Goal: Use online tool/utility: Utilize a website feature to perform a specific function

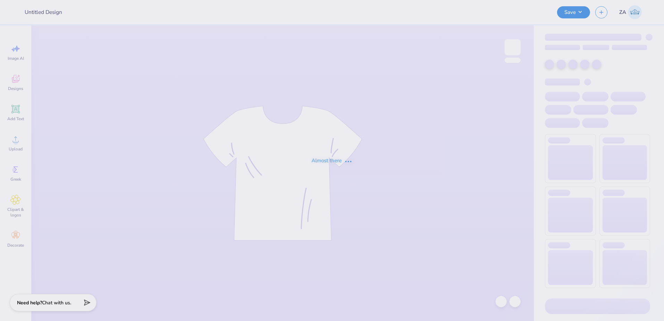
type input "WIM 1"
type input "48"
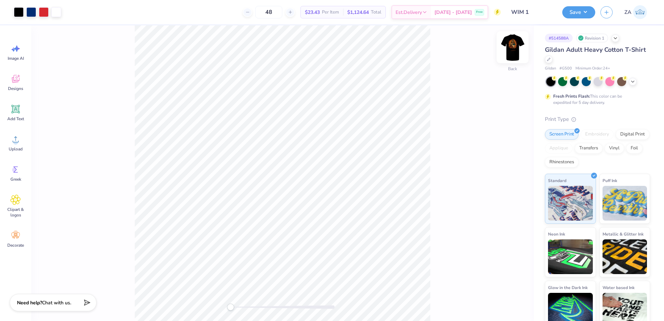
click at [507, 42] on img at bounding box center [513, 47] width 28 height 28
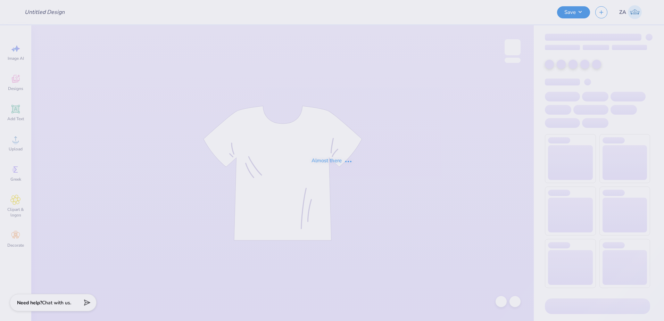
type input "WIM 1"
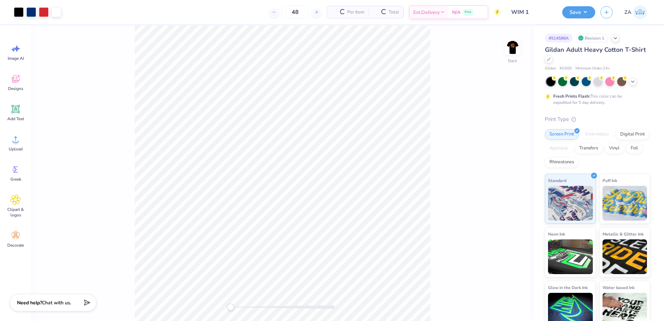
click at [524, 46] on div "Back" at bounding box center [282, 173] width 503 height 296
click at [514, 44] on img at bounding box center [513, 47] width 28 height 28
click at [19, 150] on span "Upload" at bounding box center [16, 149] width 14 height 6
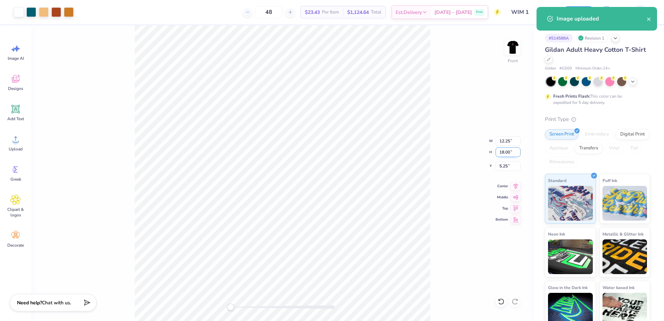
drag, startPoint x: 500, startPoint y: 153, endPoint x: 512, endPoint y: 153, distance: 11.5
click at [512, 153] on input "18.00" at bounding box center [508, 152] width 25 height 10
type input "15.00"
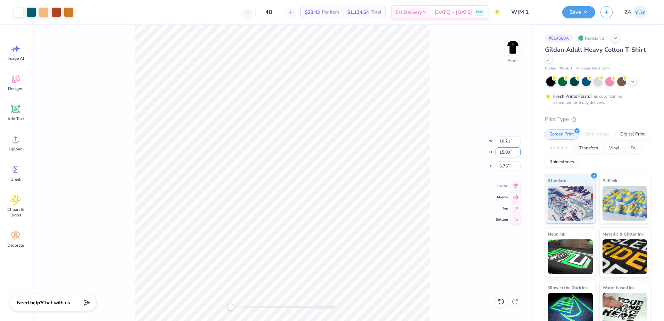
type input "10.21"
type input "6.75"
click at [481, 179] on div "Front W 10.21 10.21 " H 15.00 15.00 " Y 6.75 6.75 " Center Middle Top Bottom" at bounding box center [282, 173] width 503 height 296
click at [438, 280] on div "Front" at bounding box center [282, 173] width 503 height 296
click at [501, 165] on input "6.75" at bounding box center [508, 166] width 25 height 10
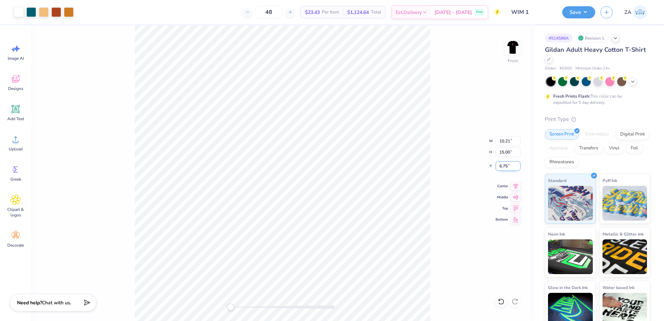
type input "6"
type input "3.00"
click at [511, 53] on img at bounding box center [513, 47] width 28 height 28
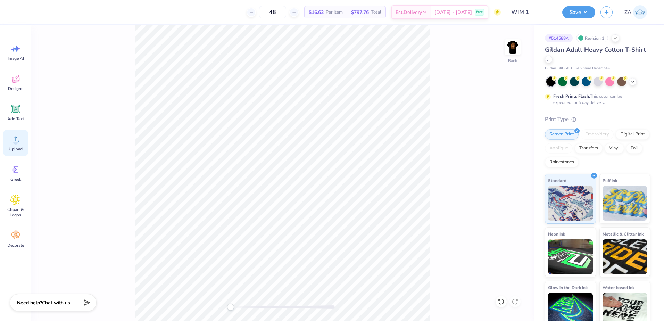
click at [16, 134] on icon at bounding box center [15, 139] width 10 height 10
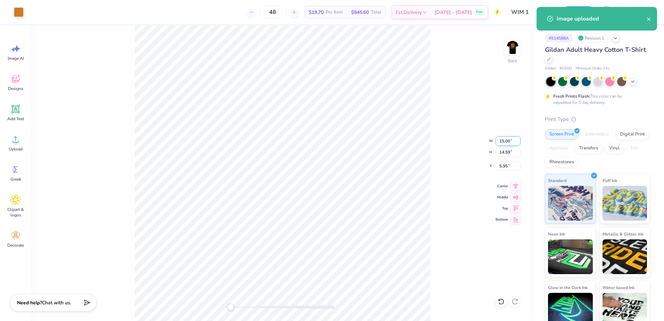
drag, startPoint x: 501, startPoint y: 143, endPoint x: 512, endPoint y: 143, distance: 11.1
click at [512, 143] on input "15.00" at bounding box center [508, 141] width 25 height 10
type input "3.50"
type input "3.41"
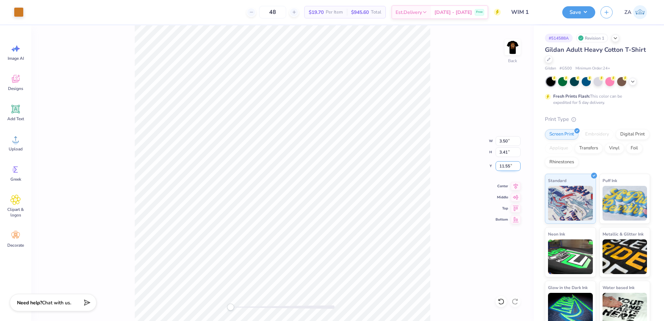
drag, startPoint x: 512, startPoint y: 167, endPoint x: 497, endPoint y: 167, distance: 15.6
click at [497, 167] on input "11.55" at bounding box center [508, 166] width 25 height 10
type input "3.00"
drag, startPoint x: 510, startPoint y: 142, endPoint x: 498, endPoint y: 142, distance: 12.5
click at [498, 142] on input "3.50" at bounding box center [508, 141] width 25 height 10
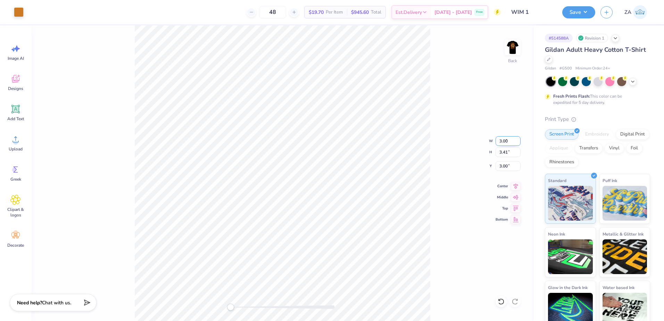
type input "3.00"
type input "2.92"
type input "3.24"
click at [505, 167] on input "3.24" at bounding box center [508, 166] width 25 height 10
drag, startPoint x: 508, startPoint y: 167, endPoint x: 494, endPoint y: 166, distance: 13.6
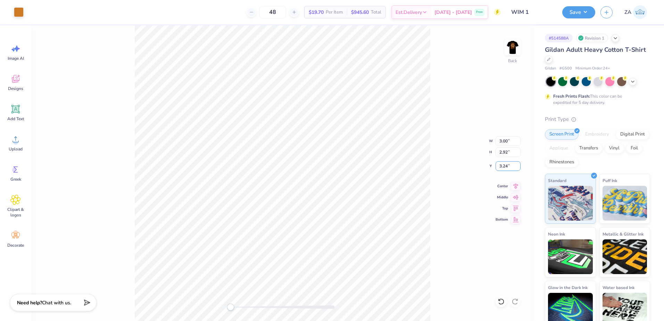
click at [494, 166] on div "Back W 3.00 3.00 " H 2.92 2.92 " Y 3.24 3.24 " Center Middle Top Bottom" at bounding box center [282, 173] width 503 height 296
drag, startPoint x: 508, startPoint y: 165, endPoint x: 501, endPoint y: 164, distance: 7.7
click at [501, 164] on input "3.24" at bounding box center [508, 166] width 25 height 10
type input "3.00"
click at [519, 56] on div "Back" at bounding box center [513, 51] width 16 height 25
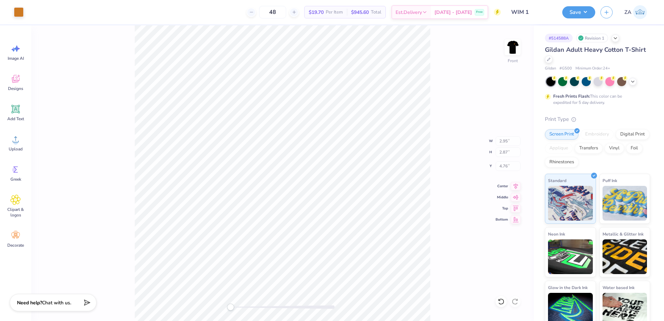
type input "2.95"
type input "2.87"
type input "4.76"
click at [506, 45] on img at bounding box center [513, 47] width 28 height 28
type input "10.38"
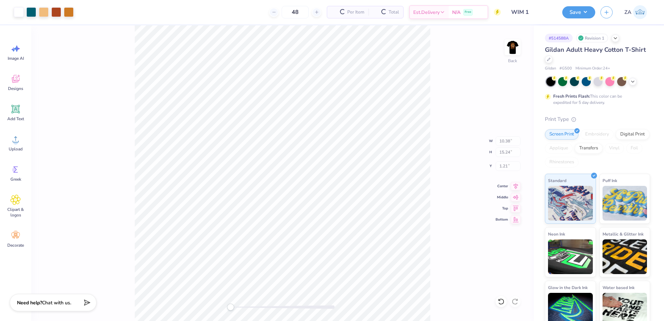
type input "15.24"
type input "1.21"
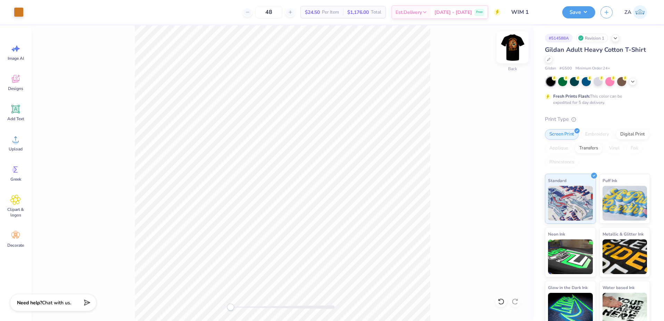
click at [514, 54] on img at bounding box center [513, 47] width 28 height 28
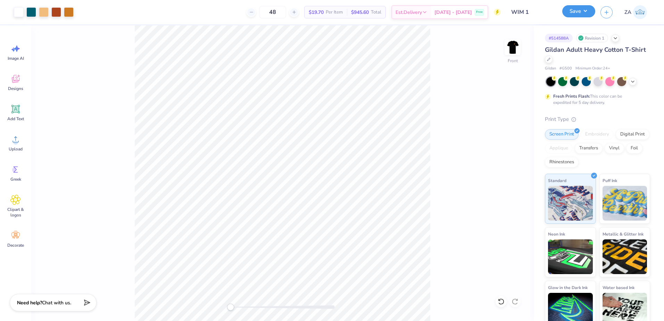
click at [589, 7] on button "Save" at bounding box center [579, 11] width 33 height 12
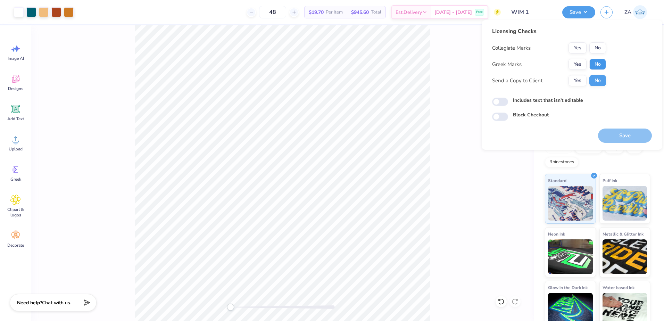
click at [599, 59] on button "No" at bounding box center [598, 64] width 17 height 11
click at [599, 54] on div "Collegiate Marks Yes No Greek Marks Yes No Send a Copy to Client Yes No" at bounding box center [549, 64] width 114 height 44
click at [596, 50] on button "No" at bounding box center [598, 47] width 17 height 11
click at [631, 131] on button "Save" at bounding box center [625, 136] width 54 height 14
